Goal: Information Seeking & Learning: Find specific page/section

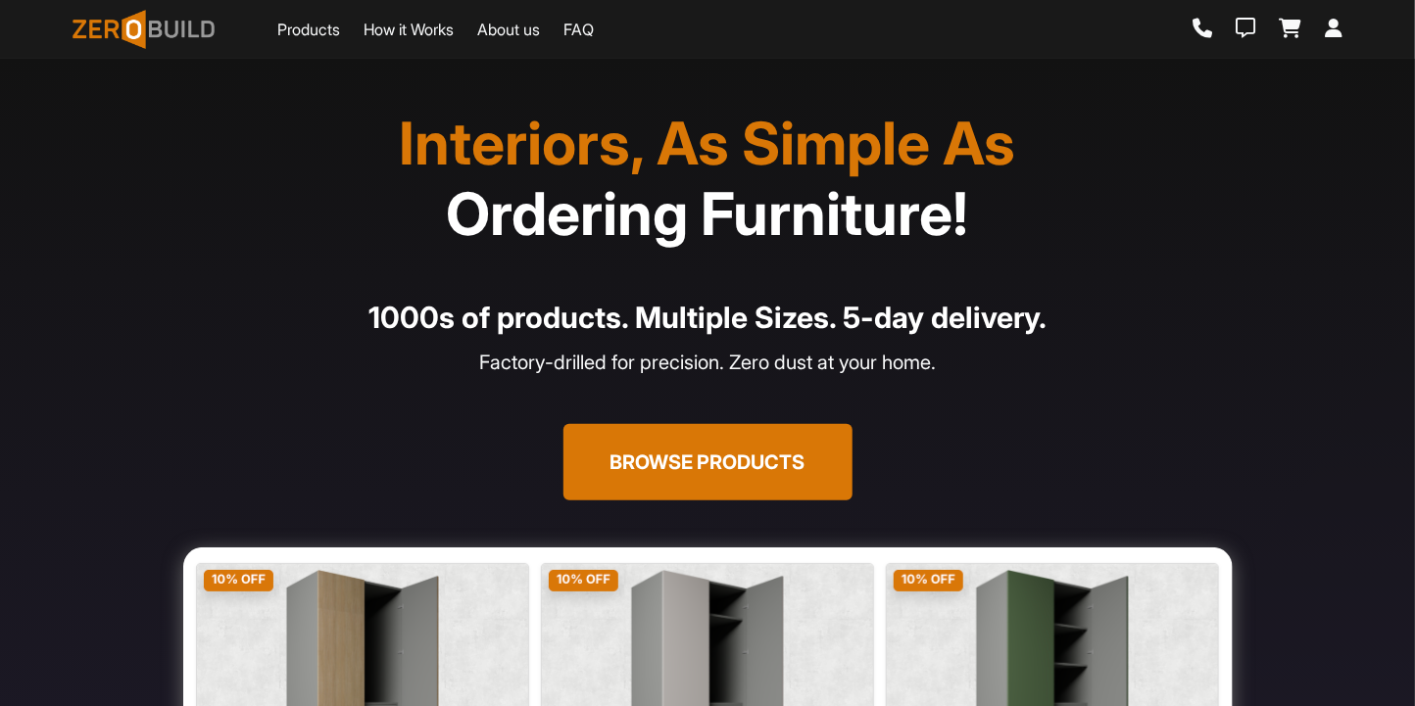
click at [334, 26] on link "Products" at bounding box center [308, 30] width 63 height 24
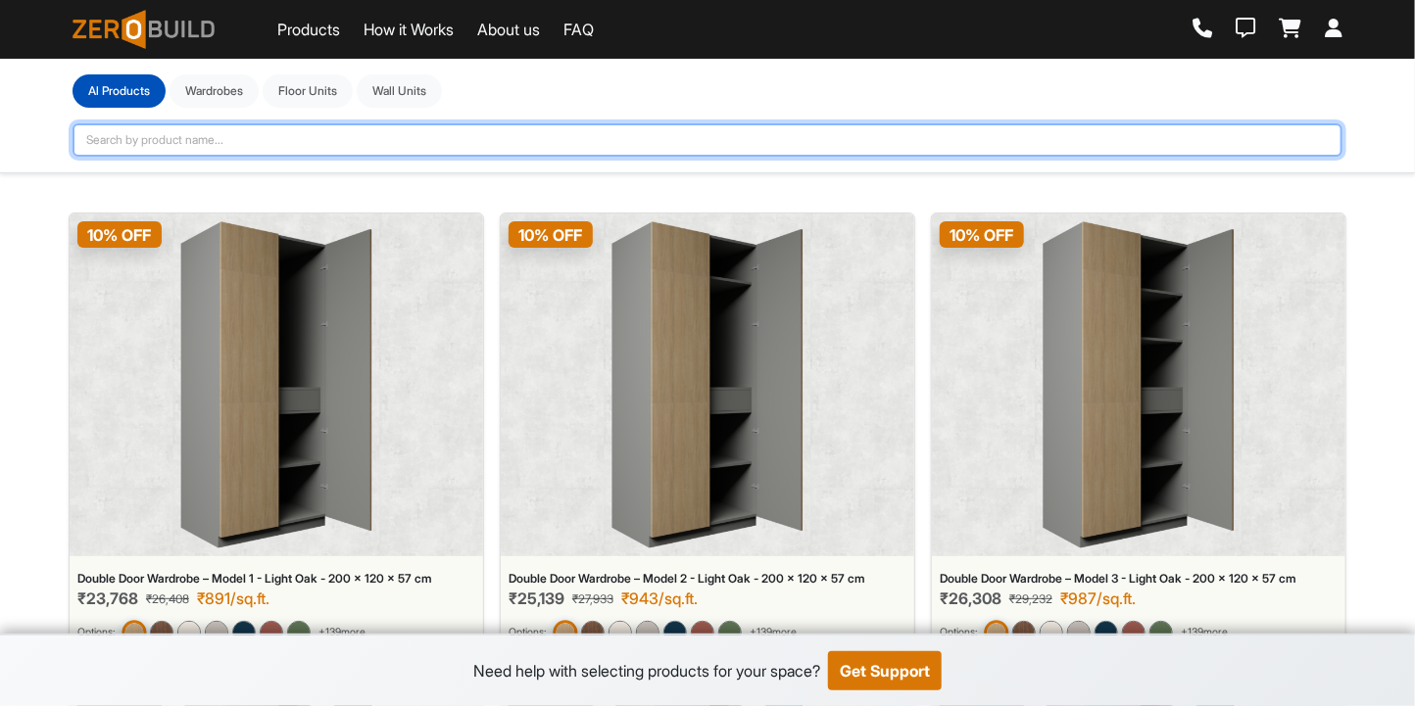
click at [423, 142] on input "text" at bounding box center [707, 139] width 1270 height 33
type input "se"
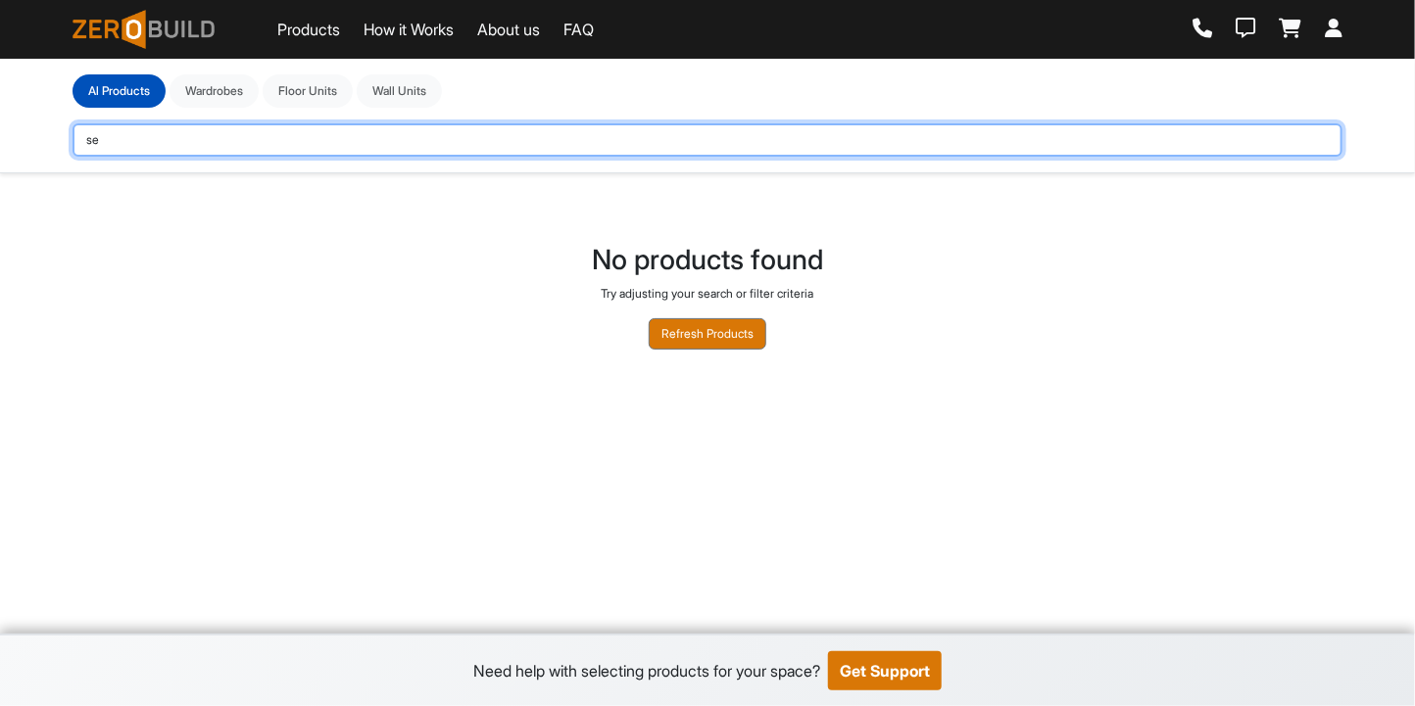
click at [423, 142] on input "se" at bounding box center [707, 139] width 1270 height 33
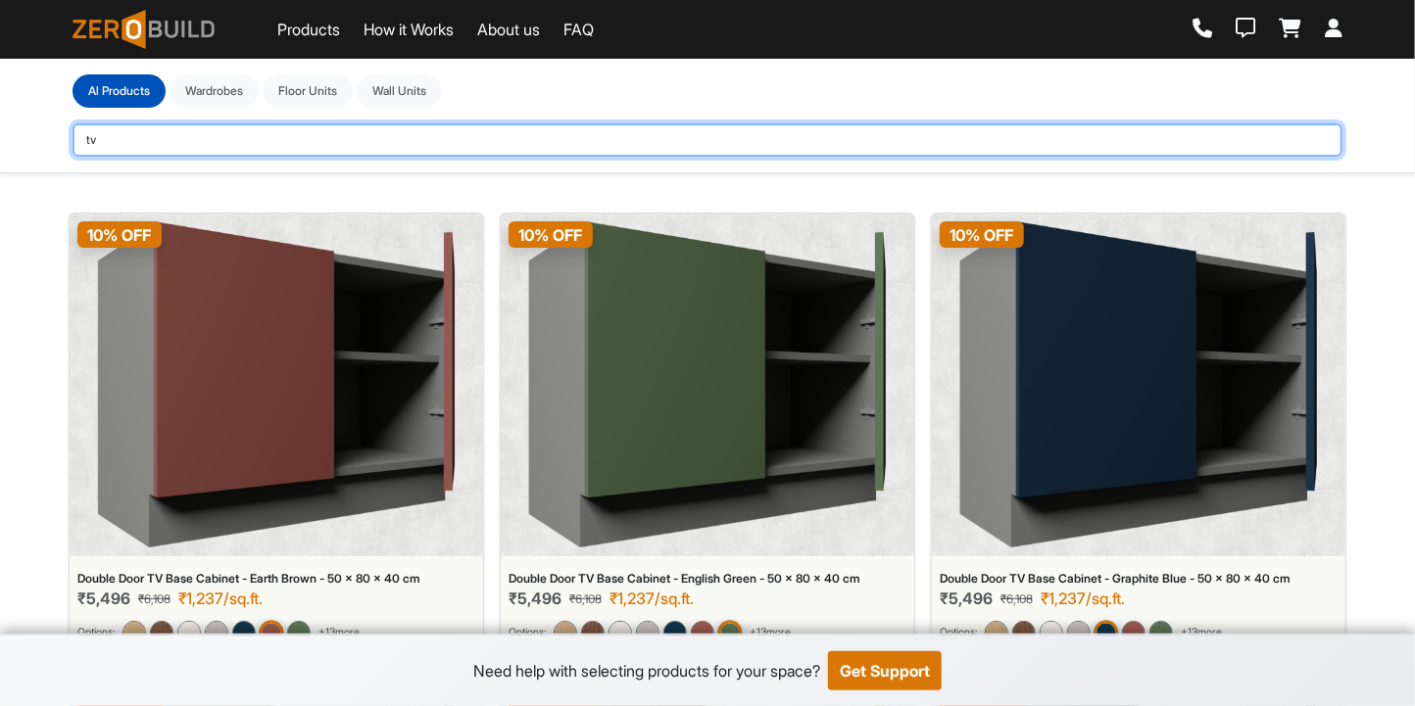
click at [423, 142] on input "tv" at bounding box center [707, 139] width 1270 height 33
type input "tv unit"
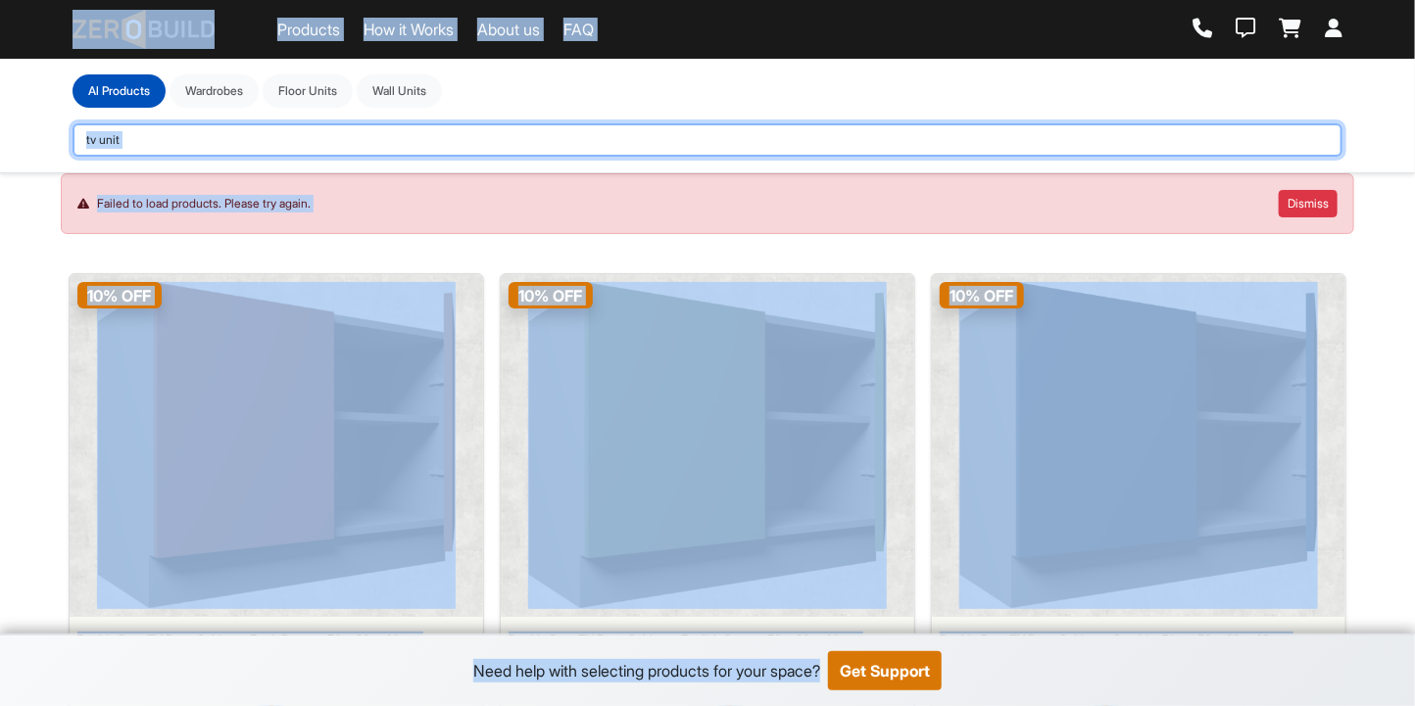
click at [368, 135] on input "tv unit" at bounding box center [707, 139] width 1270 height 33
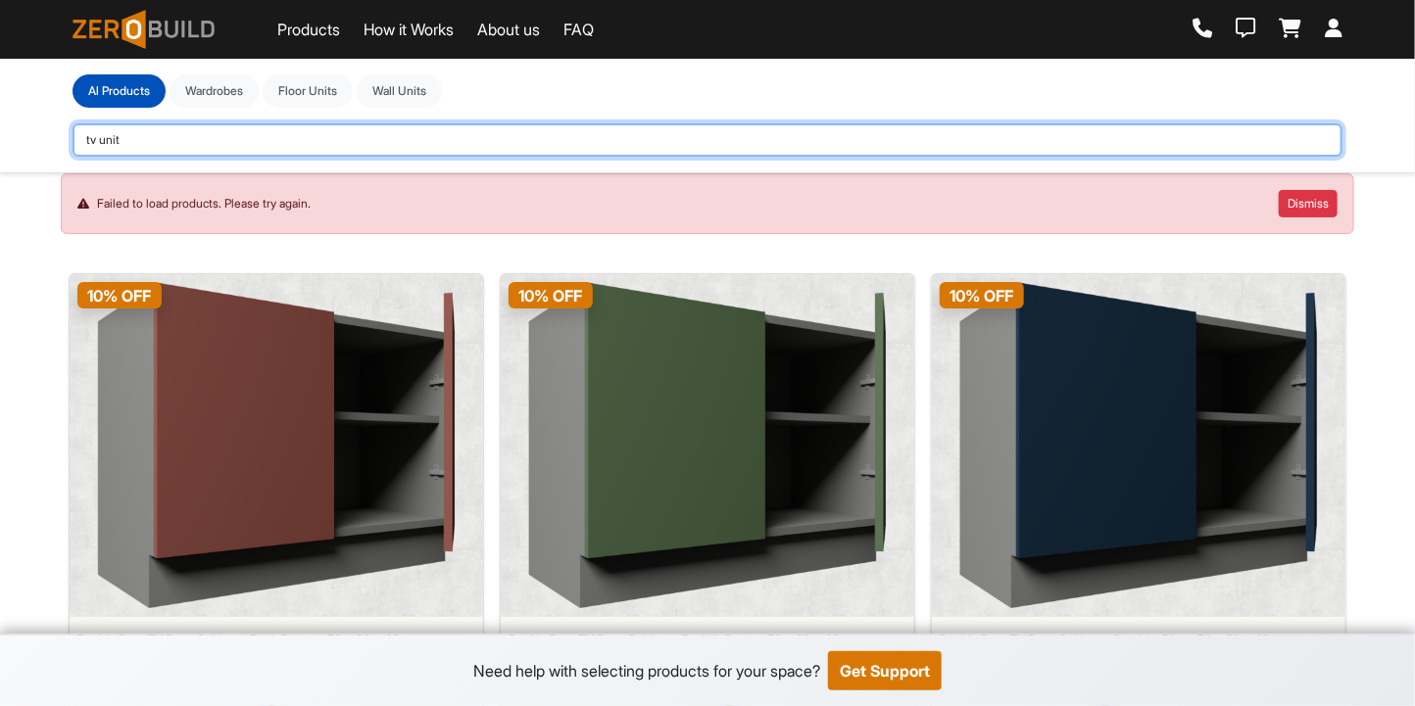
click at [368, 135] on input "tv unit" at bounding box center [707, 139] width 1270 height 33
